Goal: Navigation & Orientation: Find specific page/section

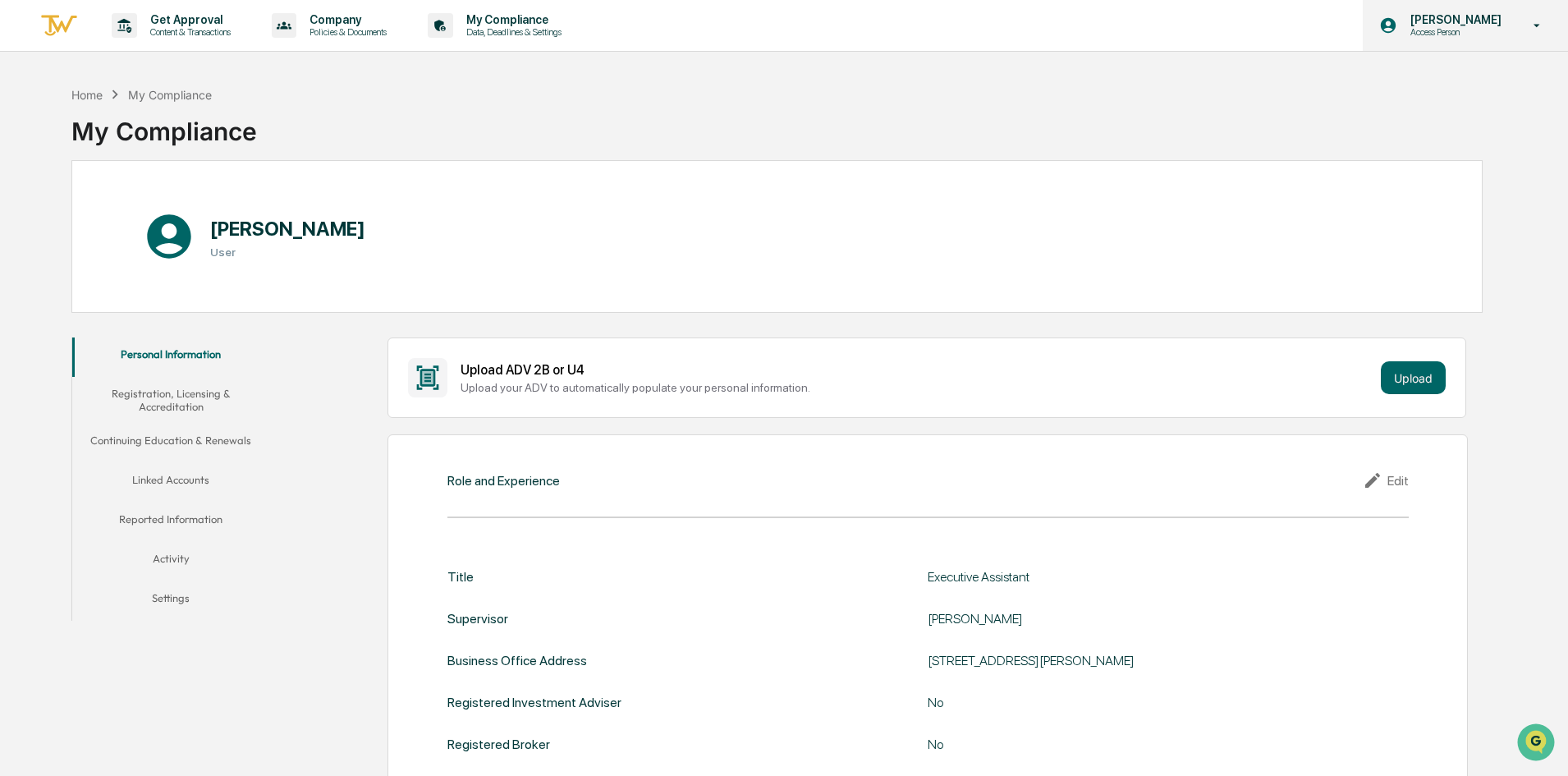
click at [1397, 24] on icon at bounding box center [1388, 25] width 18 height 18
